Goal: Transaction & Acquisition: Purchase product/service

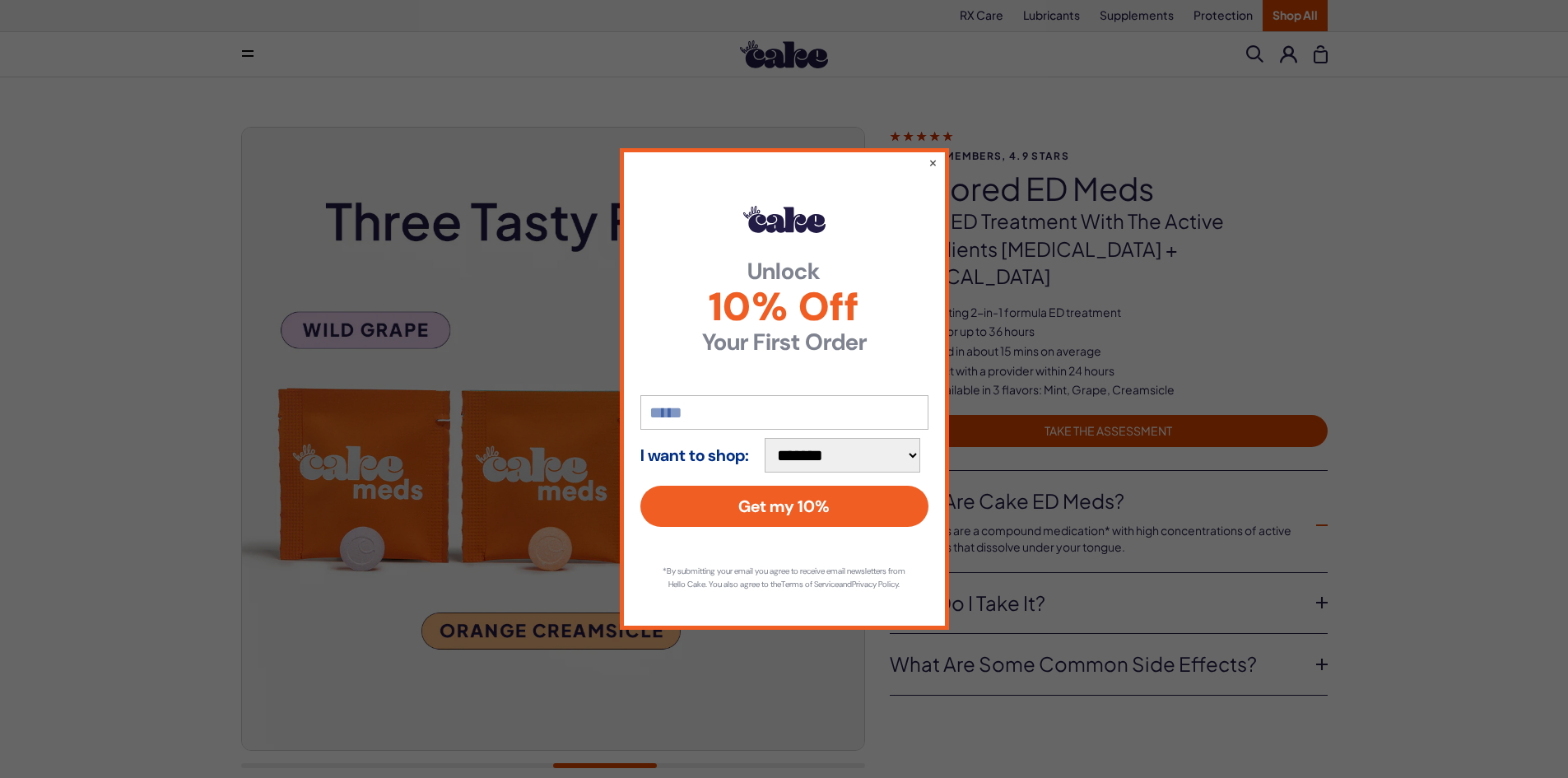
click at [763, 404] on input "email" at bounding box center [784, 412] width 288 height 34
type input "**********"
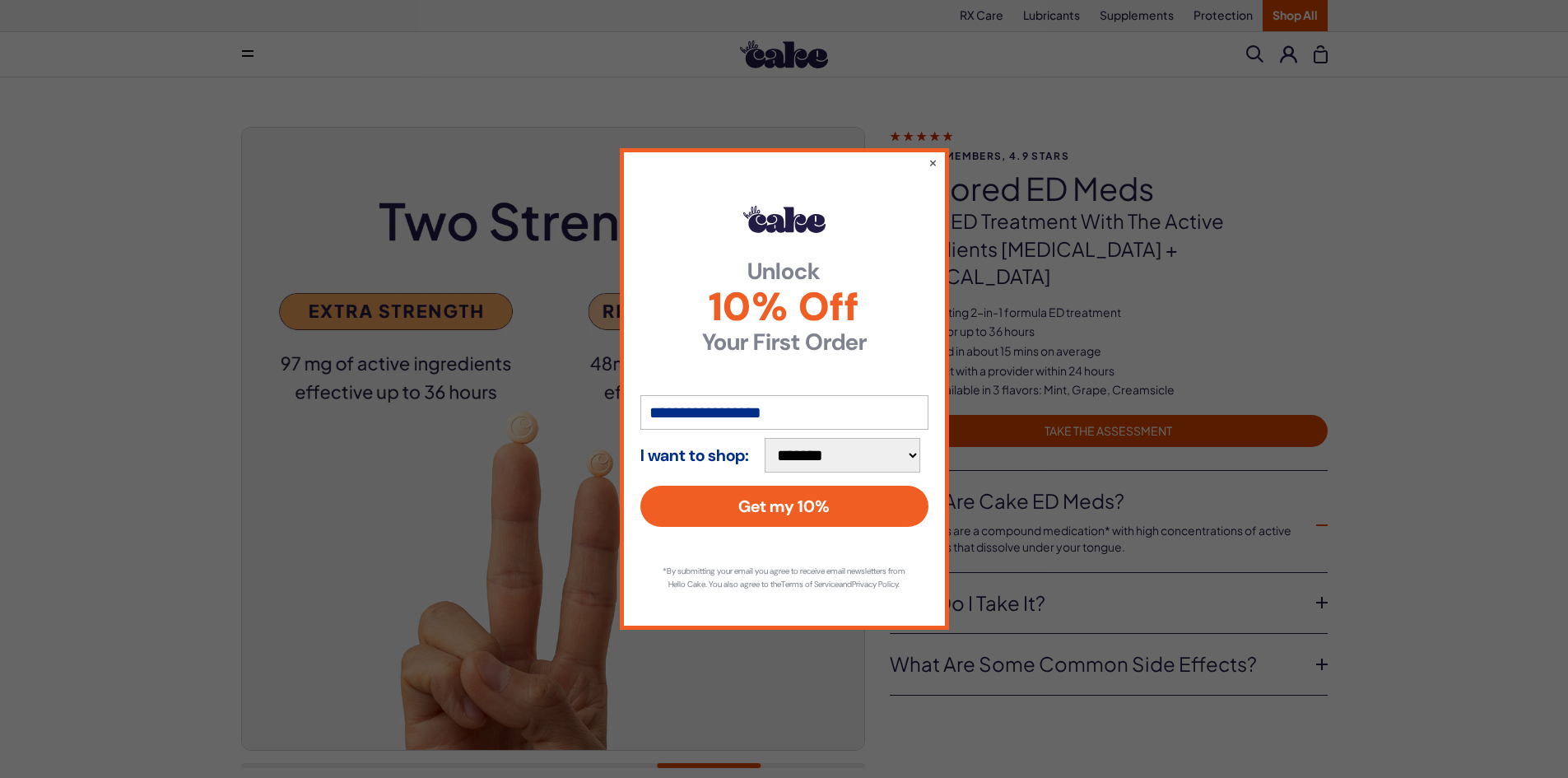
click at [844, 457] on select "**********" at bounding box center [842, 455] width 156 height 34
click at [1035, 380] on div "**********" at bounding box center [784, 389] width 1568 height 778
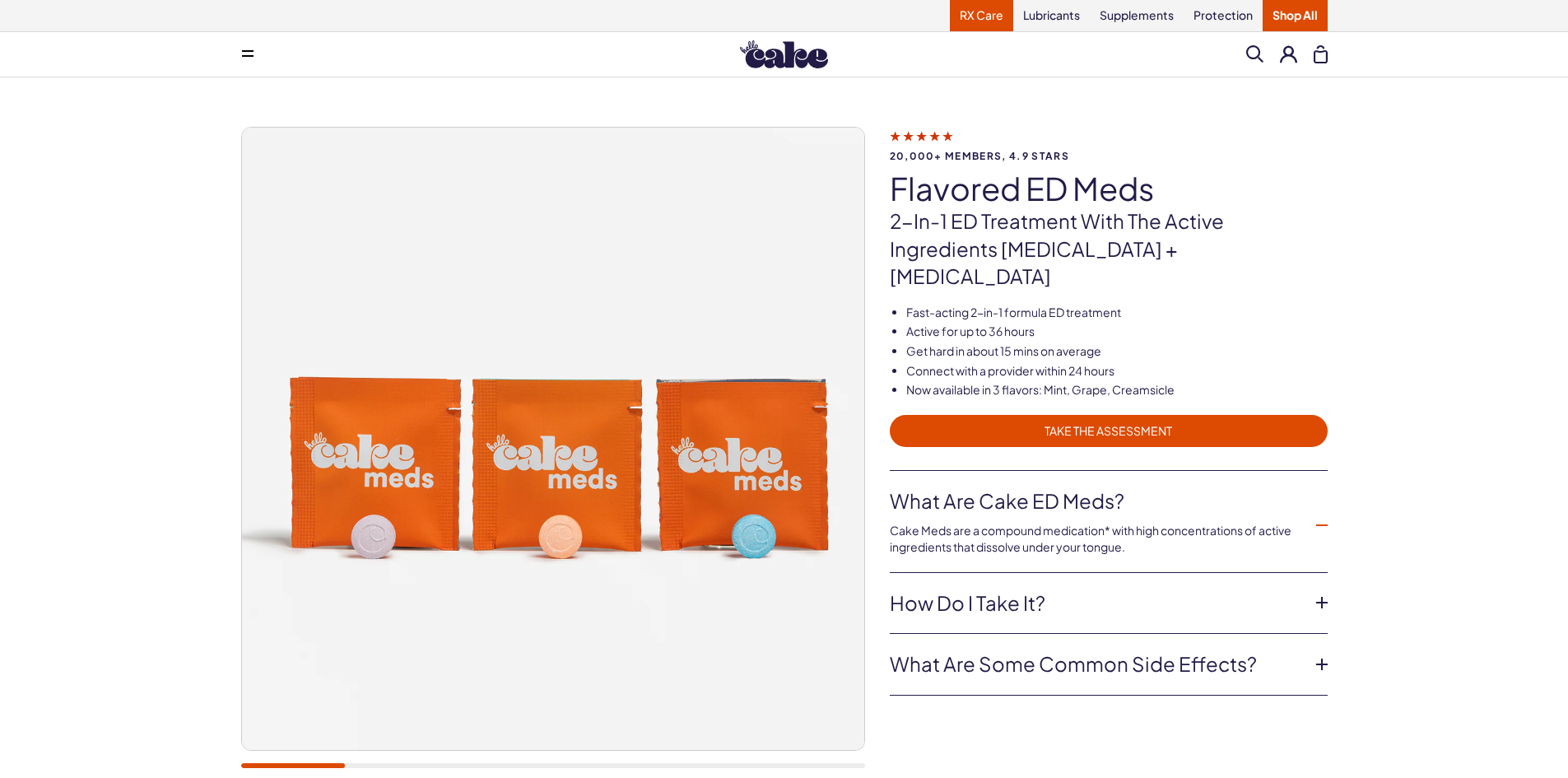
click at [977, 10] on link "RX Care" at bounding box center [982, 16] width 63 height 32
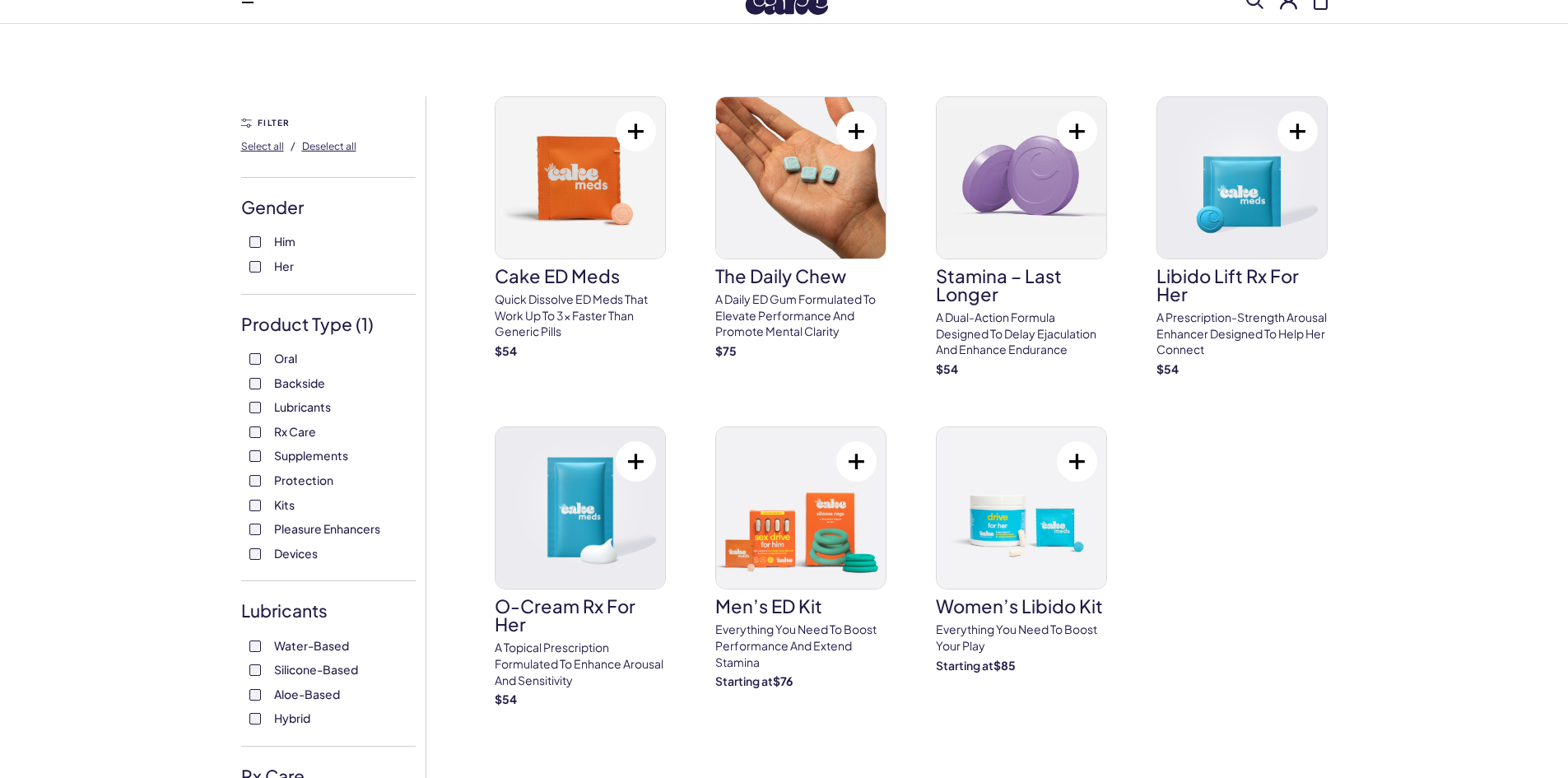
scroll to position [82, 0]
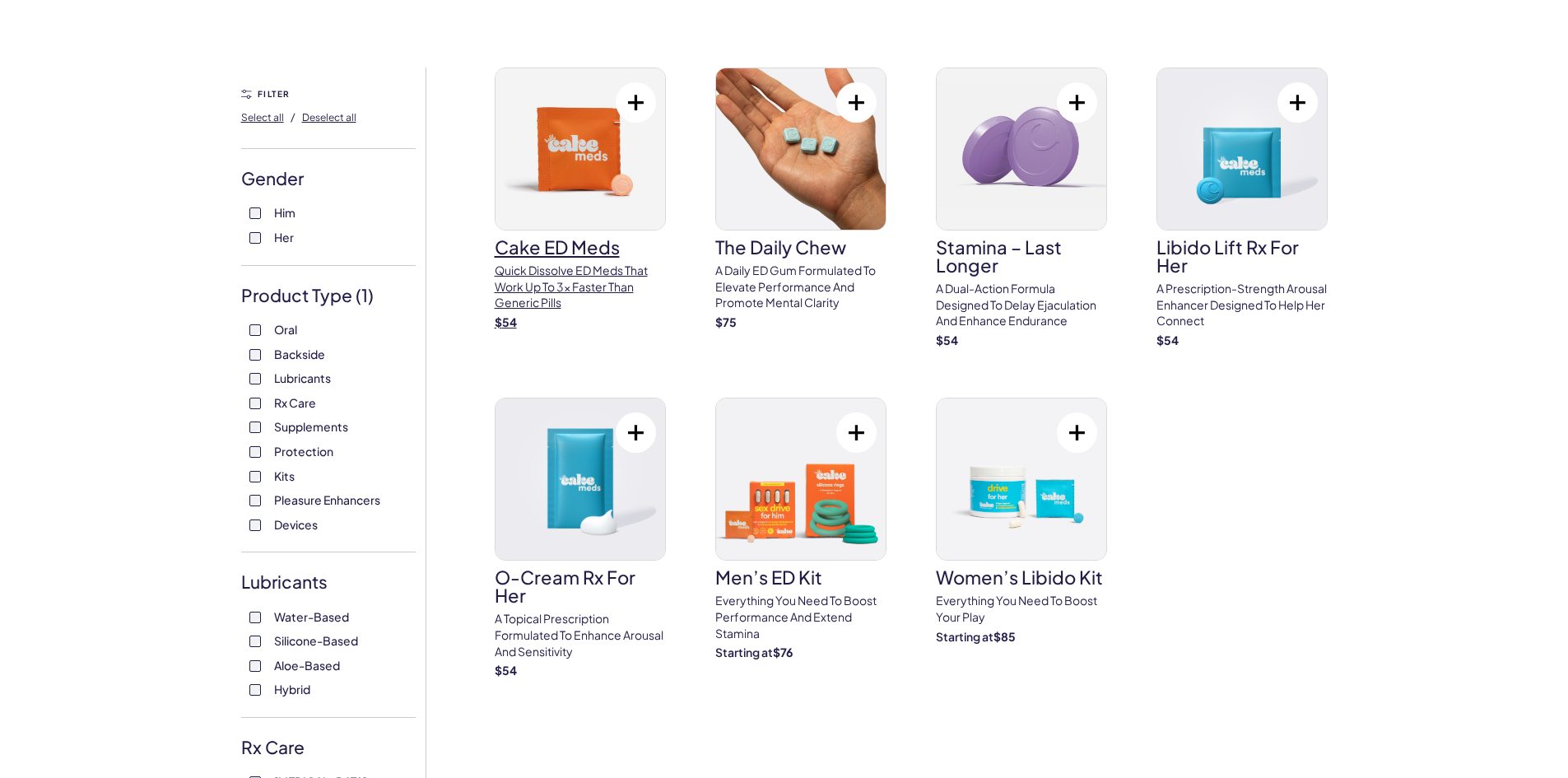
click at [538, 190] on img at bounding box center [580, 148] width 170 height 161
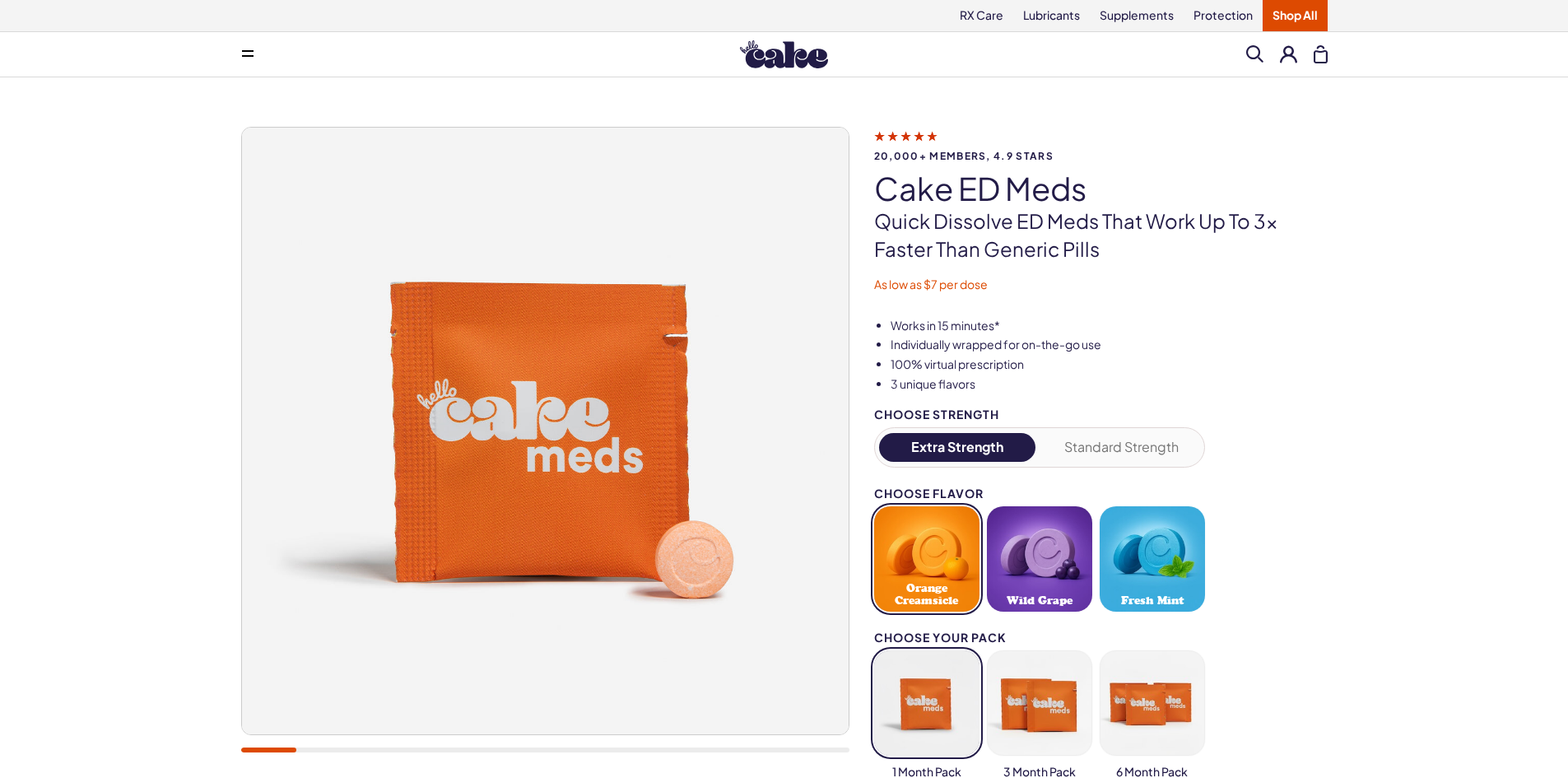
click at [1104, 438] on button "Standard Strength" at bounding box center [1122, 447] width 157 height 29
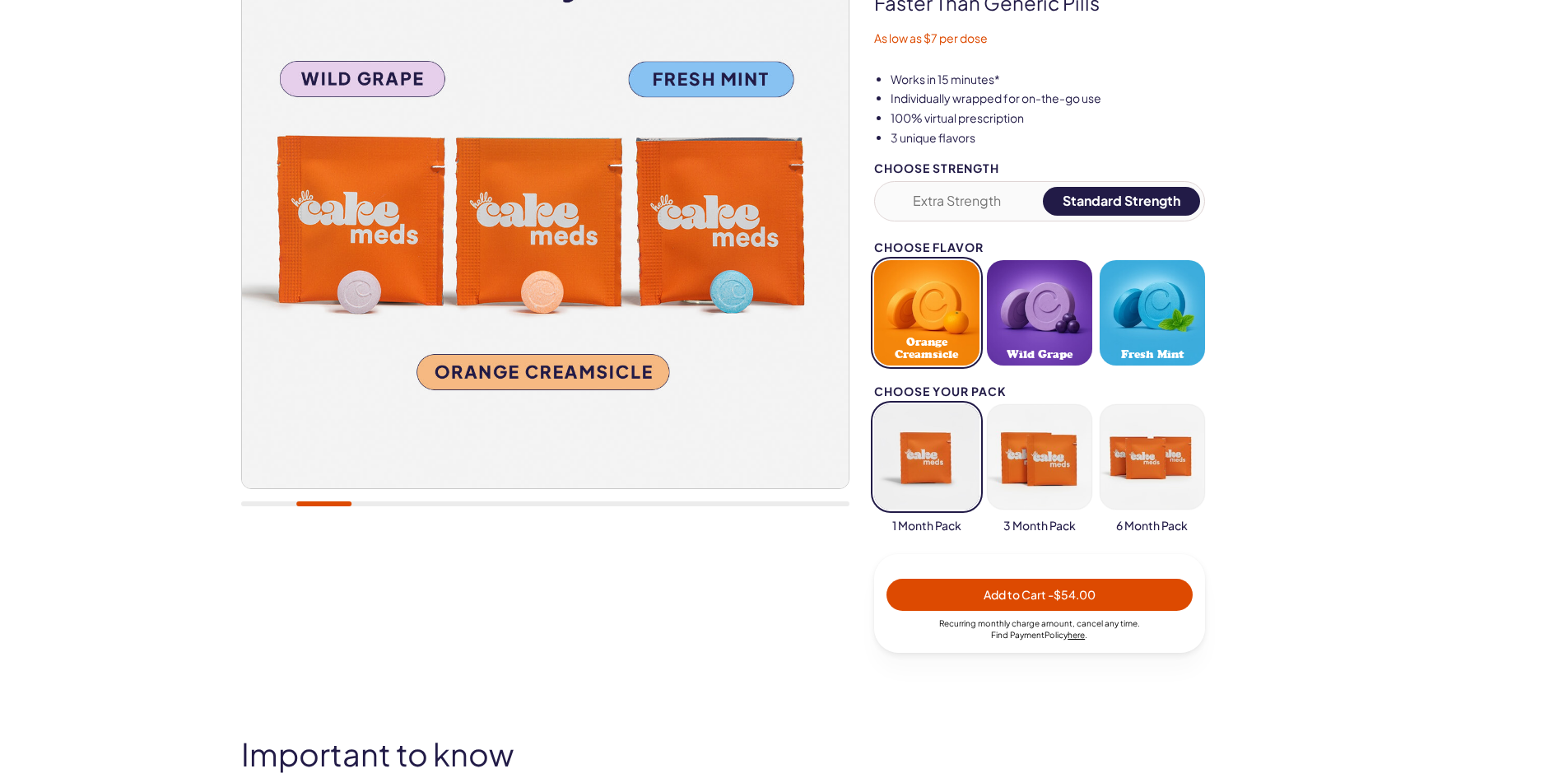
scroll to position [247, 0]
click at [1063, 321] on button "Wild Grape" at bounding box center [1039, 311] width 105 height 105
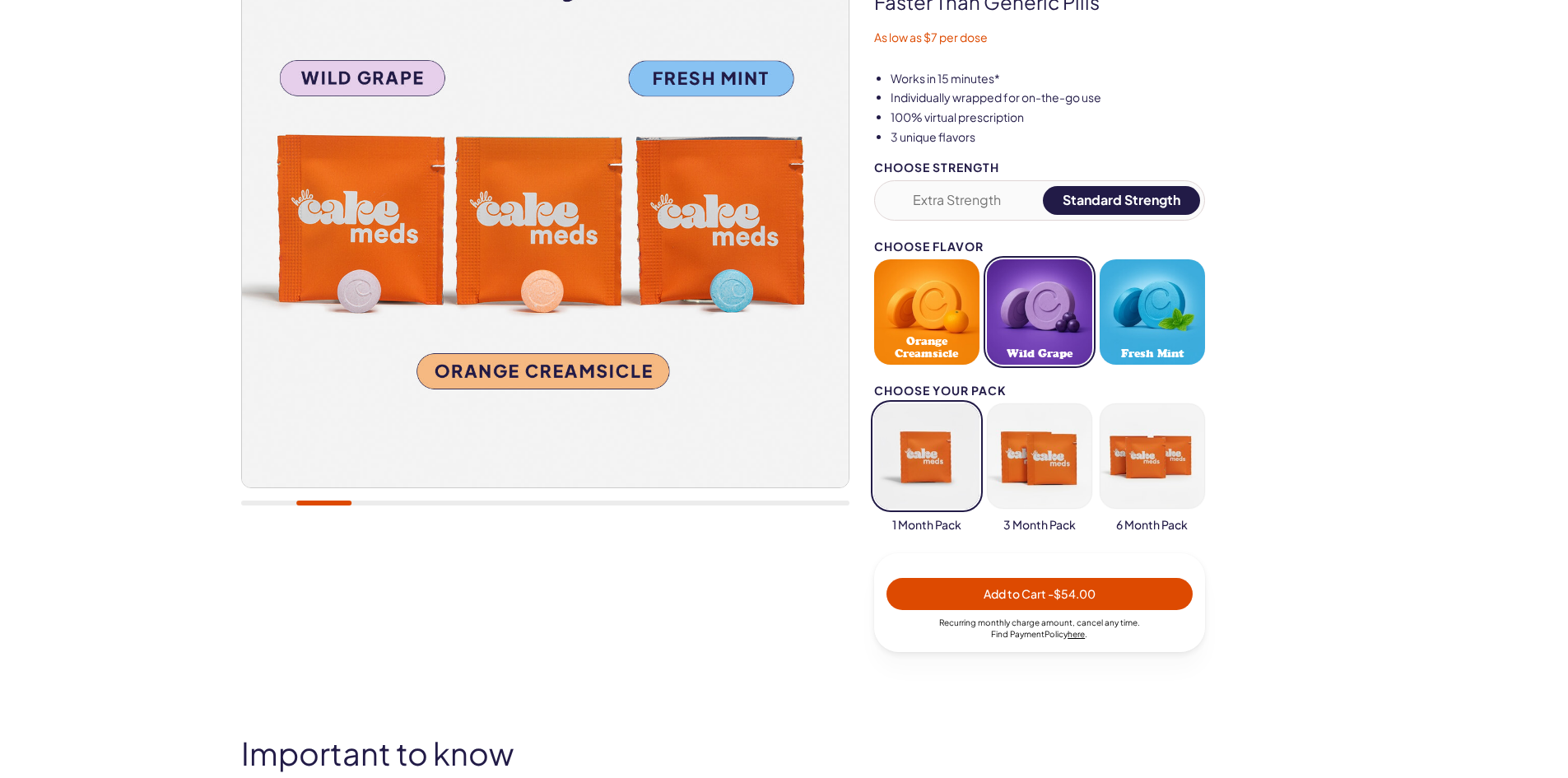
click at [1151, 323] on button "Fresh Mint" at bounding box center [1152, 311] width 105 height 105
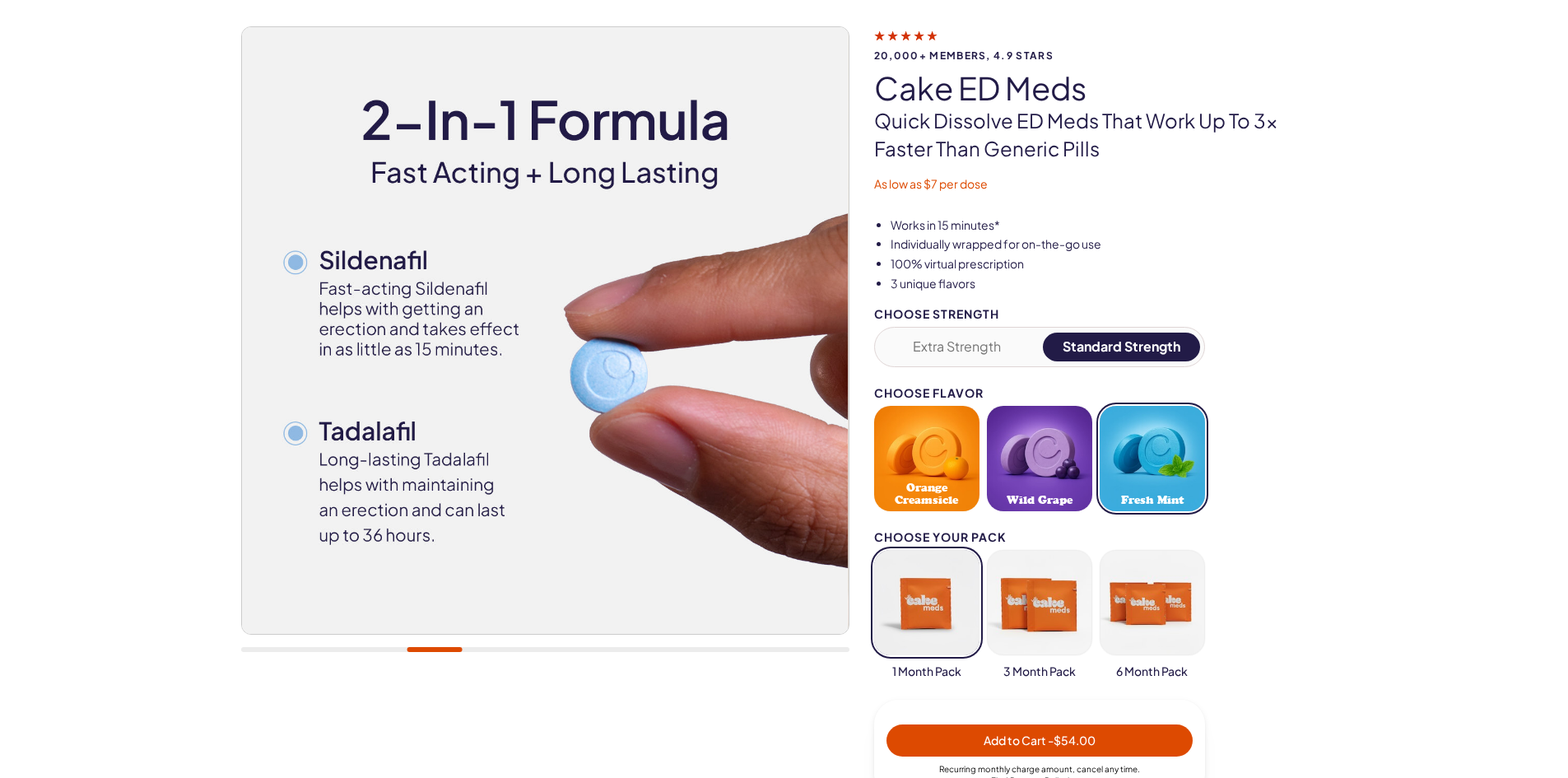
scroll to position [82, 0]
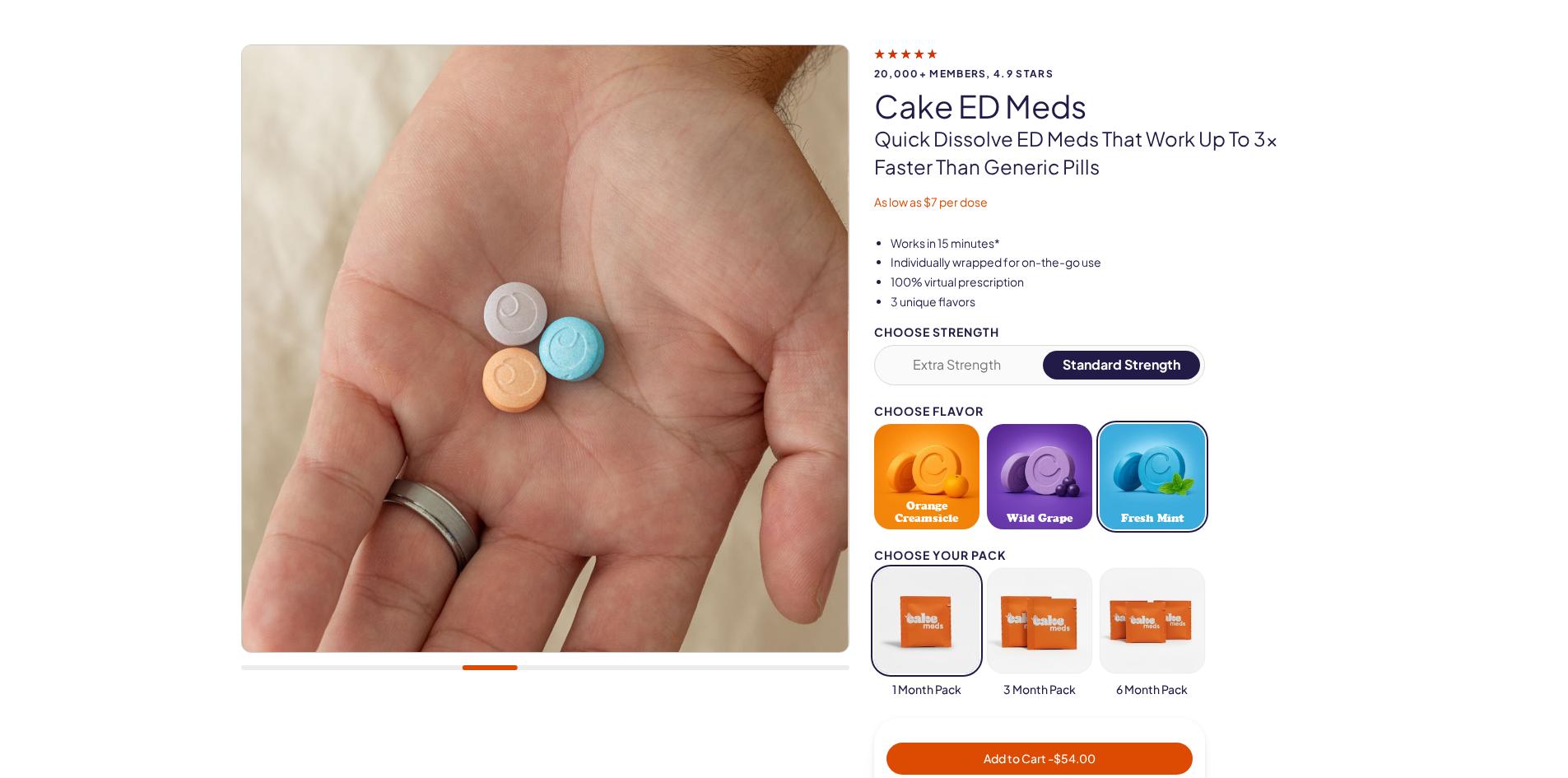
click at [1055, 619] on button "button" at bounding box center [1039, 621] width 105 height 105
click at [935, 612] on button "button" at bounding box center [926, 621] width 105 height 105
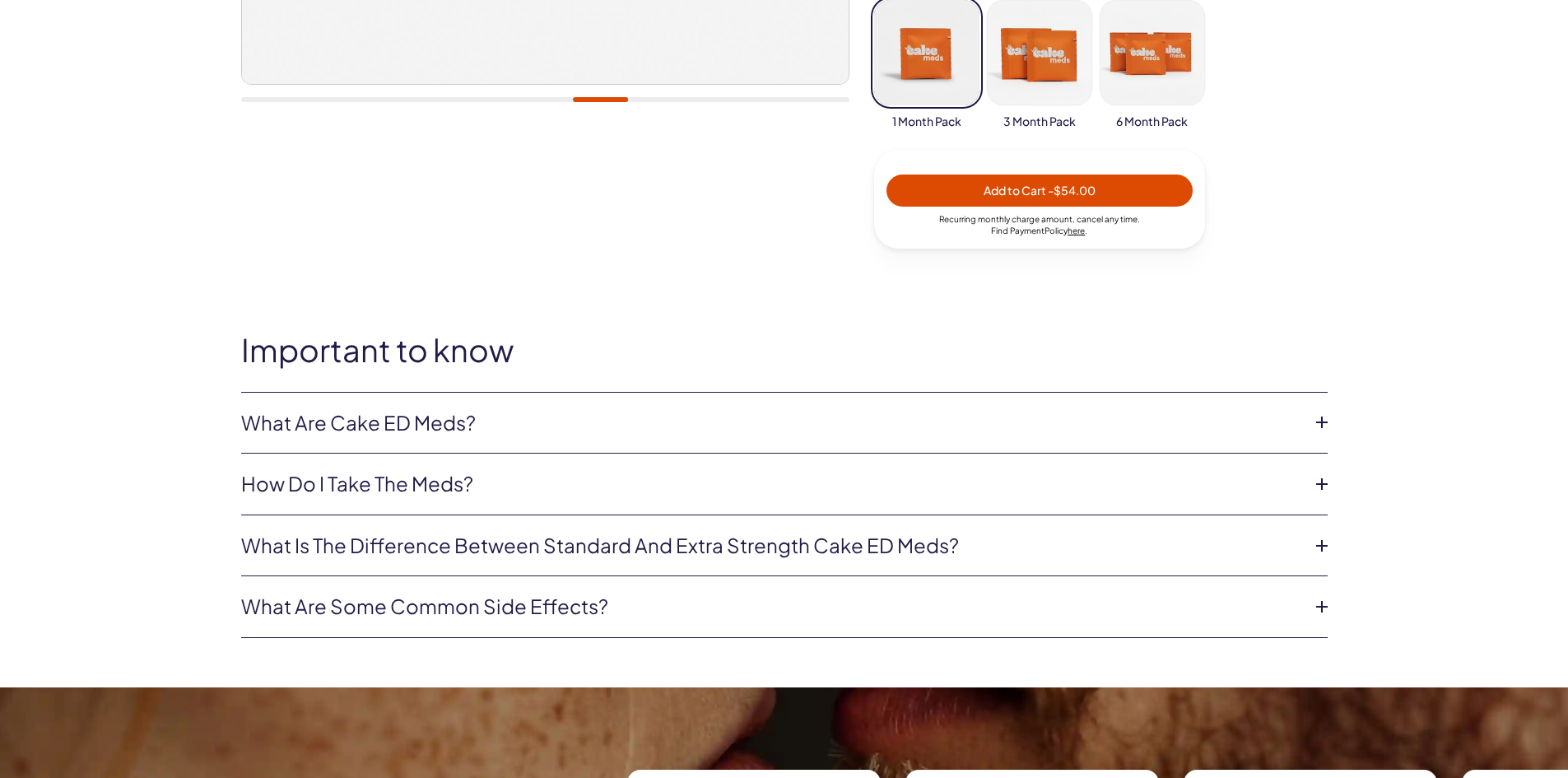
scroll to position [659, 0]
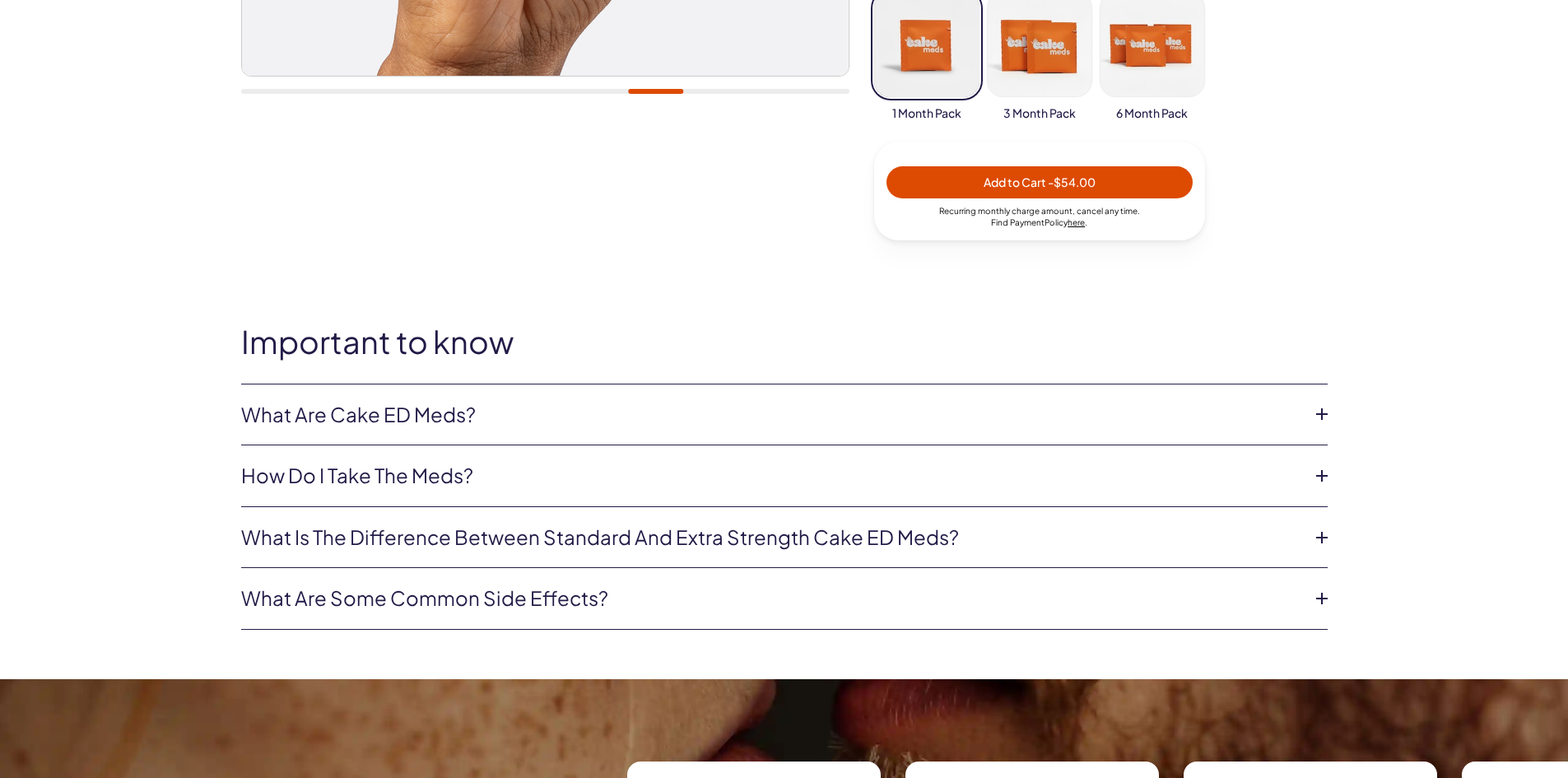
click at [487, 536] on link "What is the difference between Standard and Extra Strength Cake ED meds?" at bounding box center [771, 538] width 1060 height 28
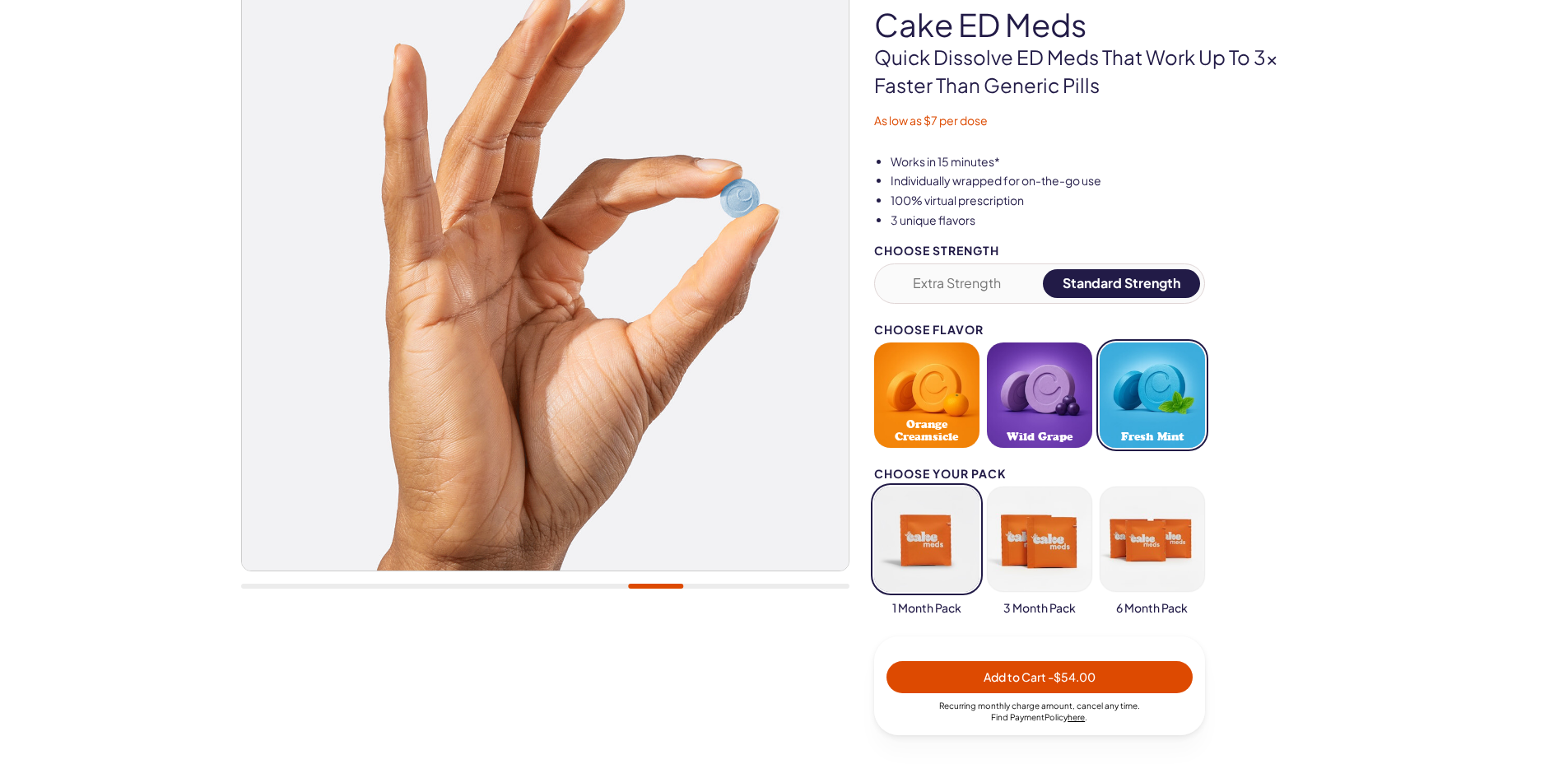
scroll to position [247, 0]
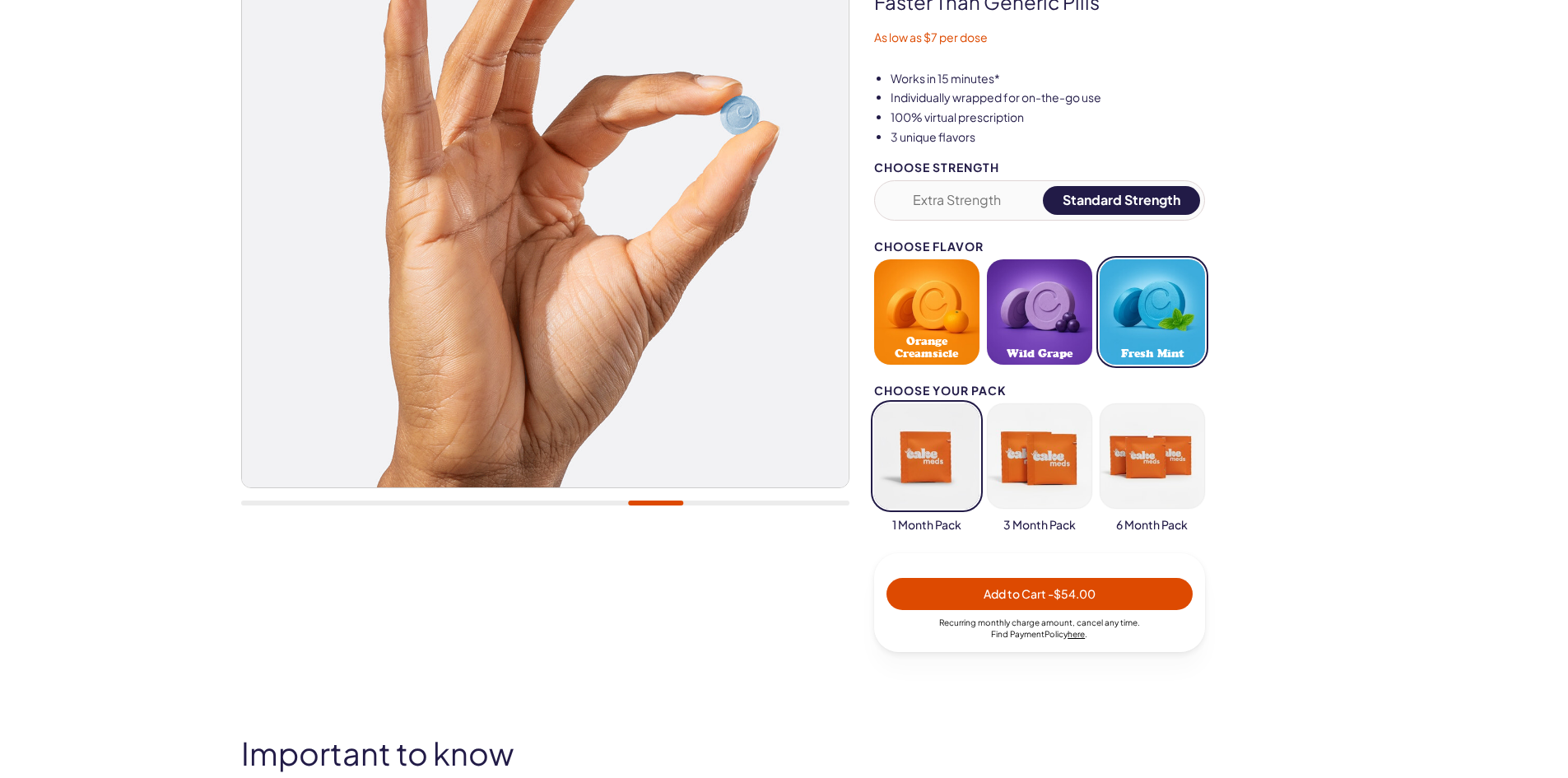
click at [1164, 332] on button "Fresh Mint" at bounding box center [1152, 311] width 105 height 105
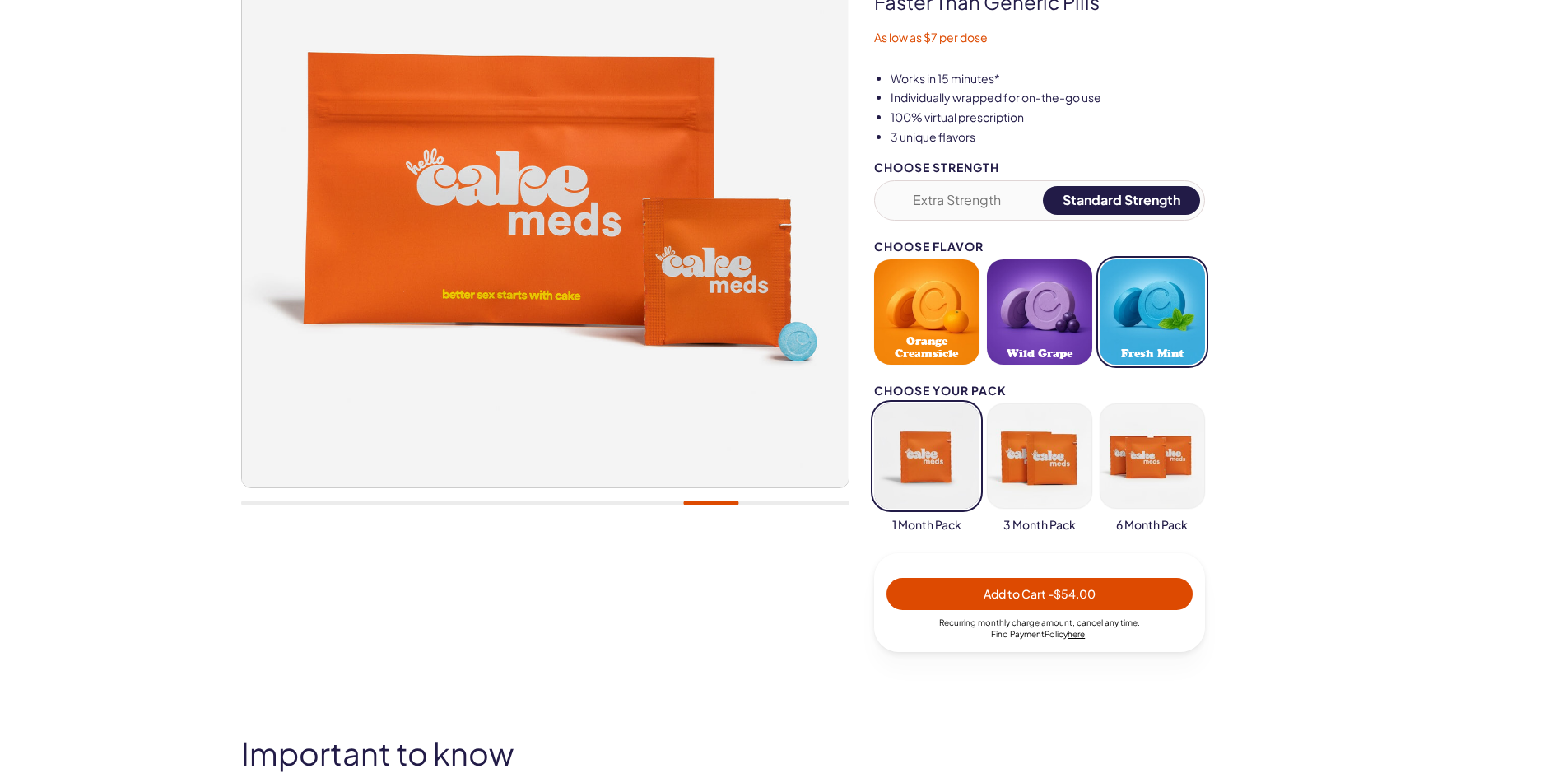
click at [1085, 594] on span "- $54.00" at bounding box center [1071, 594] width 48 height 15
select select "*"
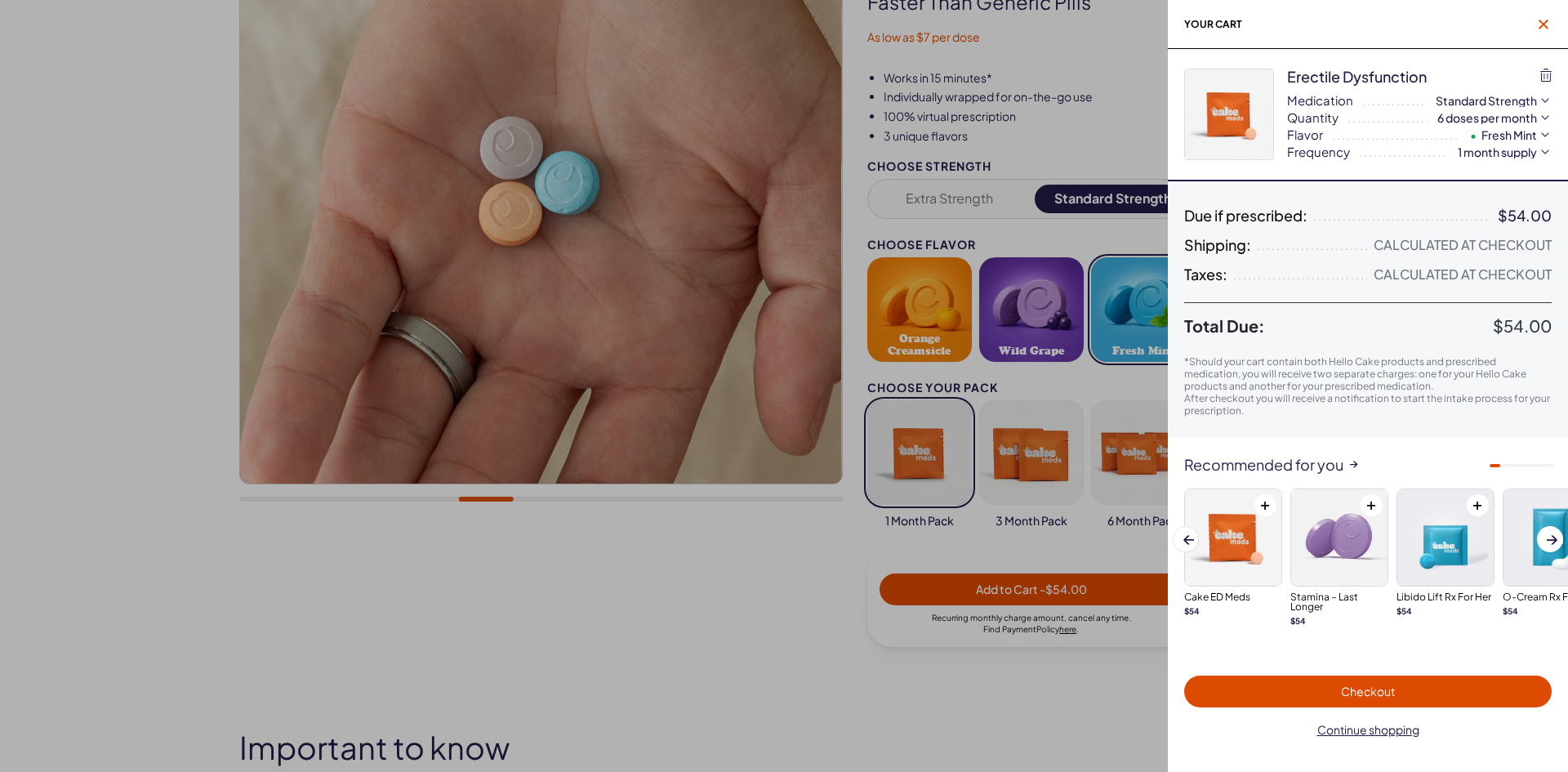
click at [1540, 19] on span "button" at bounding box center [1543, 25] width 17 height 17
